Goal: Information Seeking & Learning: Learn about a topic

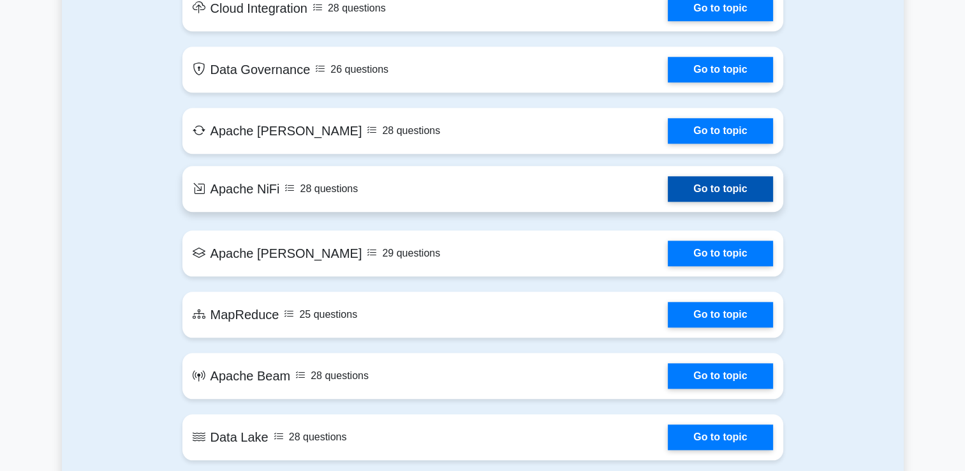
scroll to position [1594, 0]
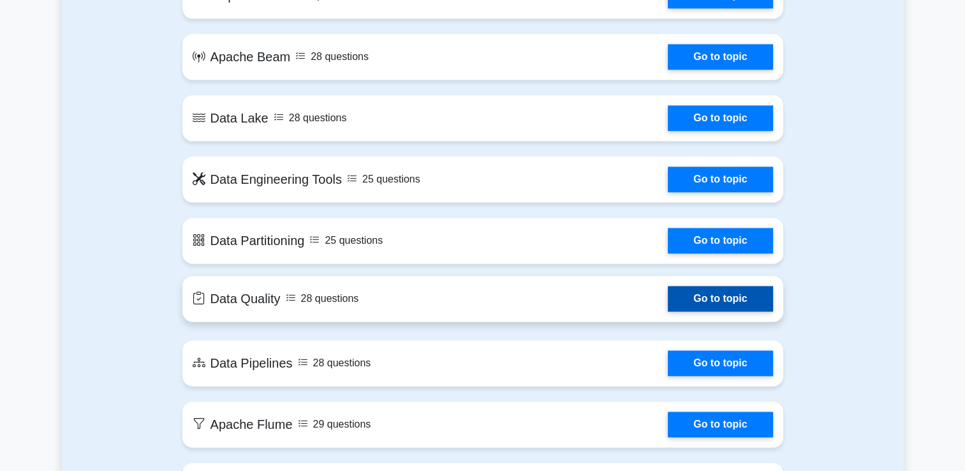
click at [692, 294] on link "Go to topic" at bounding box center [720, 299] width 105 height 26
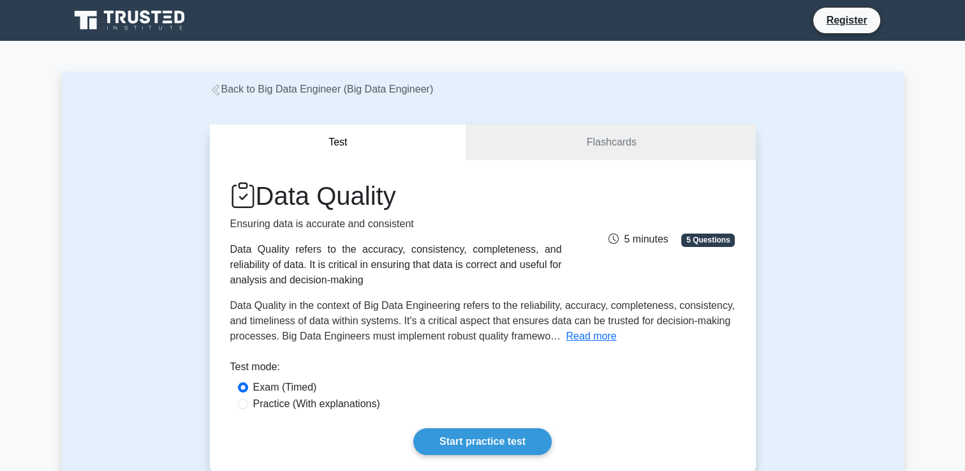
click at [314, 406] on label "Practice (With explanations)" at bounding box center [316, 403] width 127 height 15
click at [248, 406] on input "Practice (With explanations)" at bounding box center [243, 404] width 10 height 10
radio input "true"
click at [533, 444] on link "Start practice test" at bounding box center [482, 441] width 138 height 27
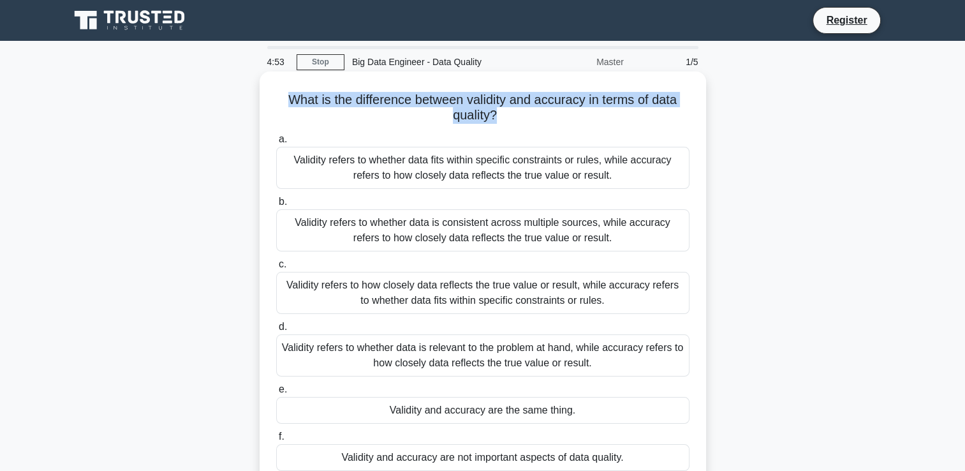
drag, startPoint x: 496, startPoint y: 115, endPoint x: 265, endPoint y: 94, distance: 232.5
click at [265, 94] on div "What is the difference between validity and accuracy in terms of data quality? …" at bounding box center [483, 290] width 436 height 427
copy h5 "What is the difference between validity and accuracy in terms of data quality?"
